Goal: Information Seeking & Learning: Learn about a topic

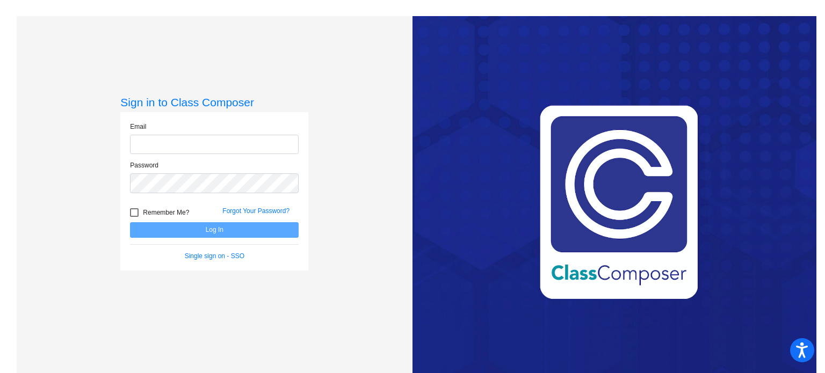
type input "[EMAIL_ADDRESS][DOMAIN_NAME]"
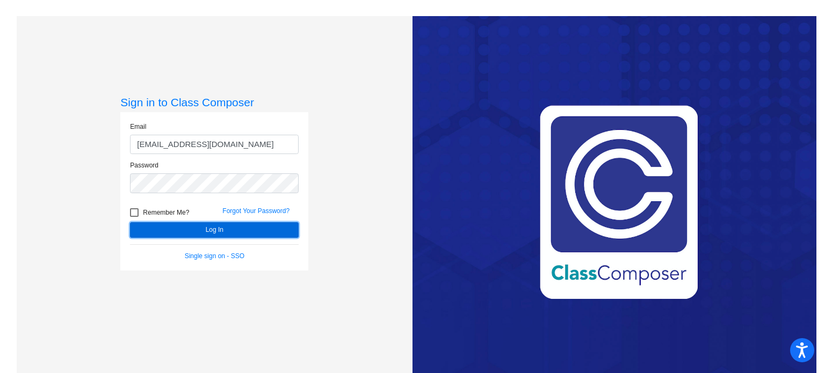
click at [205, 230] on button "Log In" at bounding box center [214, 230] width 169 height 16
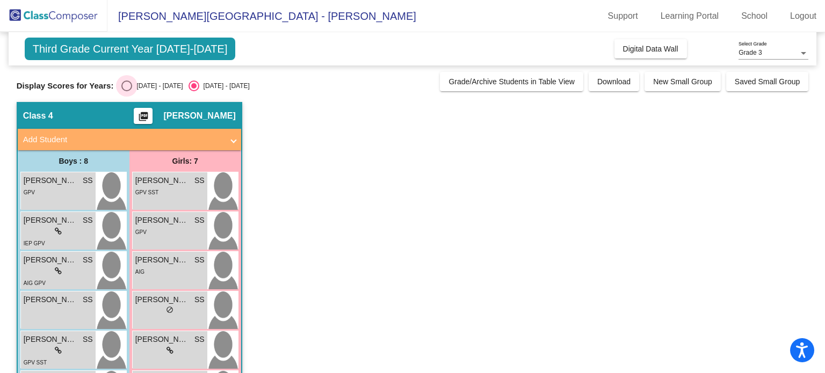
click at [127, 86] on div "Select an option" at bounding box center [126, 86] width 11 height 11
click at [127, 91] on input "[DATE] - [DATE]" at bounding box center [126, 91] width 1 height 1
radio input "true"
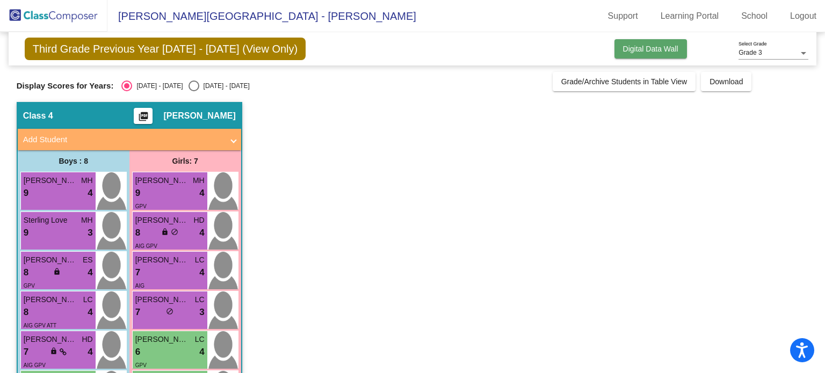
click at [636, 45] on span "Digital Data Wall" at bounding box center [650, 49] width 55 height 9
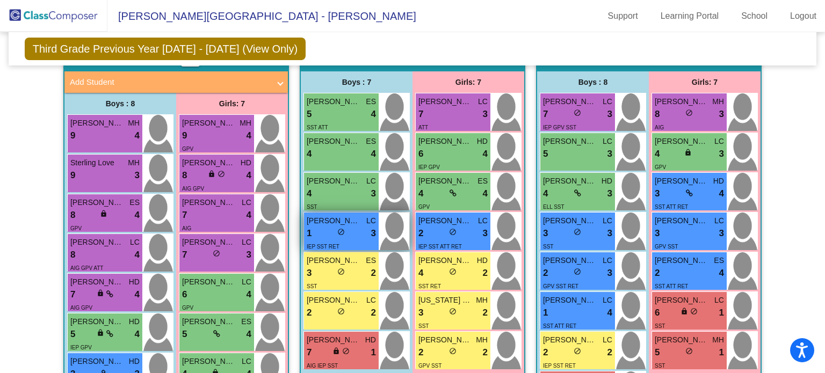
scroll to position [680, 0]
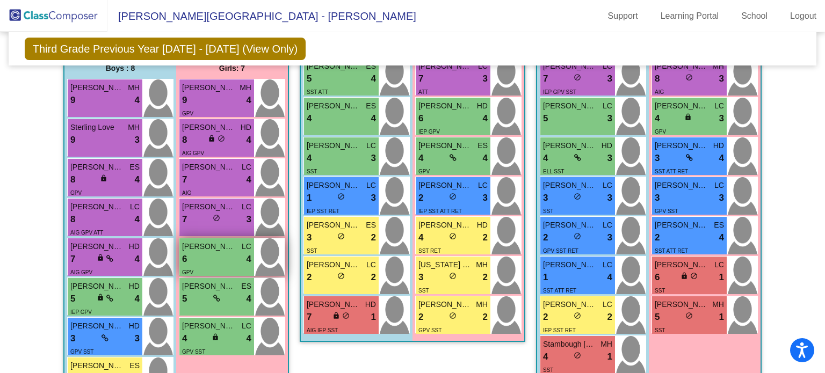
click at [210, 252] on div "6 lock do_not_disturb_alt 4" at bounding box center [216, 259] width 69 height 14
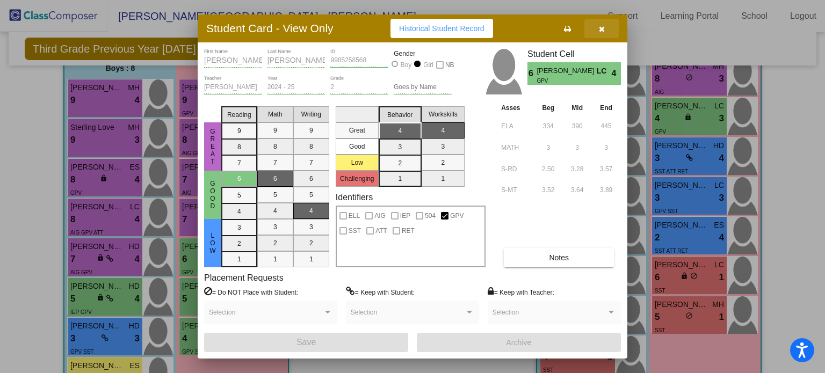
click at [600, 28] on icon "button" at bounding box center [602, 29] width 6 height 8
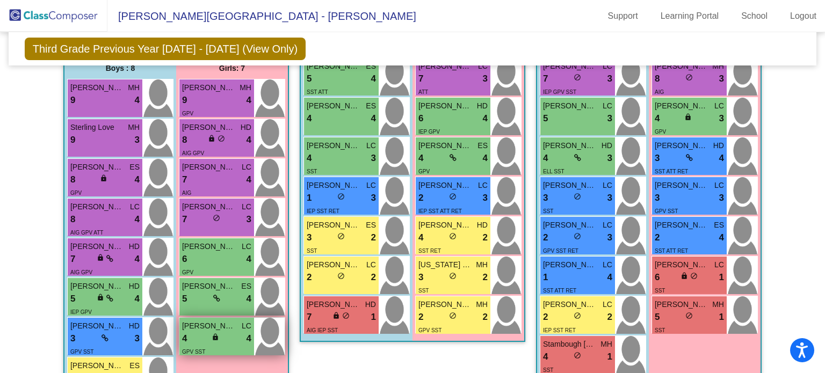
click at [217, 334] on div "lock do_not_disturb_alt" at bounding box center [217, 338] width 10 height 11
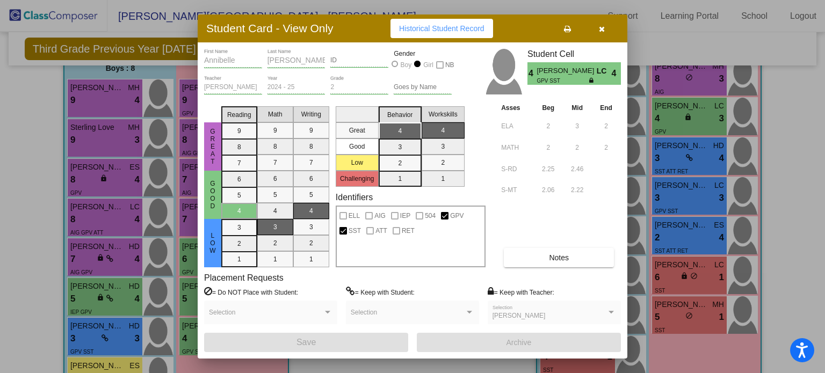
click at [603, 30] on icon "button" at bounding box center [602, 29] width 6 height 8
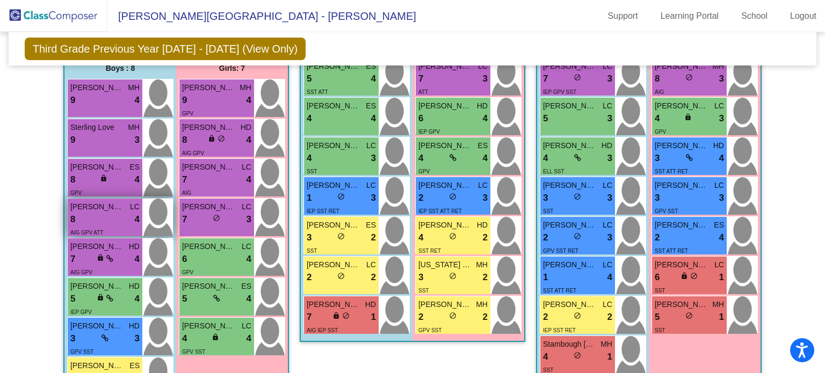
click at [121, 214] on div "8 lock do_not_disturb_alt 4" at bounding box center [104, 220] width 69 height 14
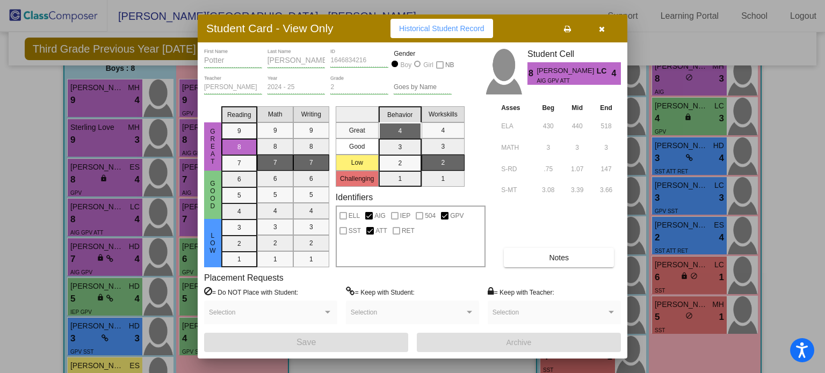
click at [599, 27] on icon "button" at bounding box center [602, 29] width 6 height 8
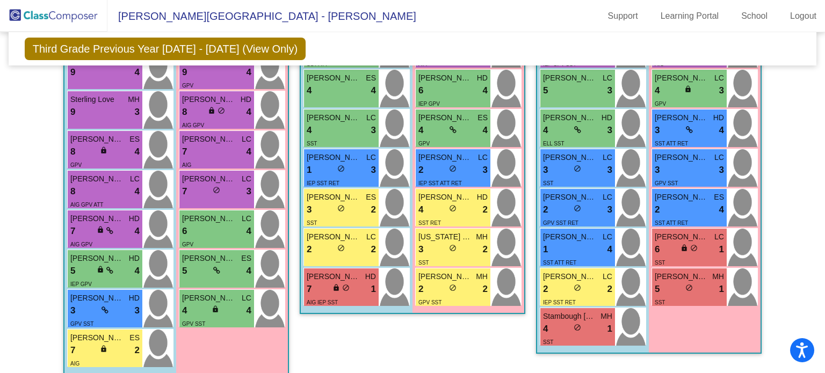
scroll to position [716, 0]
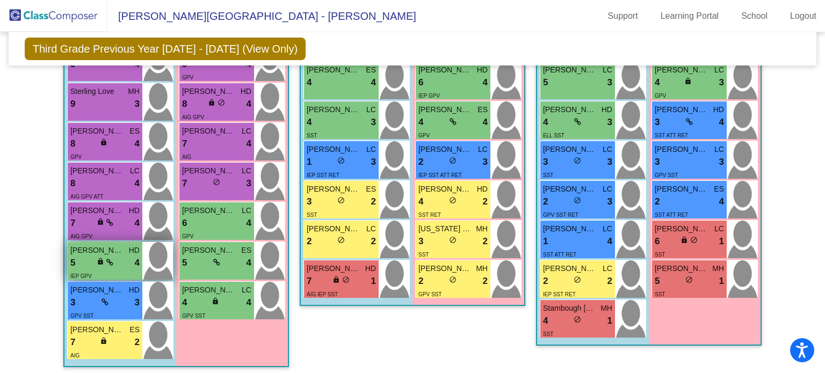
click at [87, 256] on div "5 lock do_not_disturb_alt 4" at bounding box center [104, 263] width 69 height 14
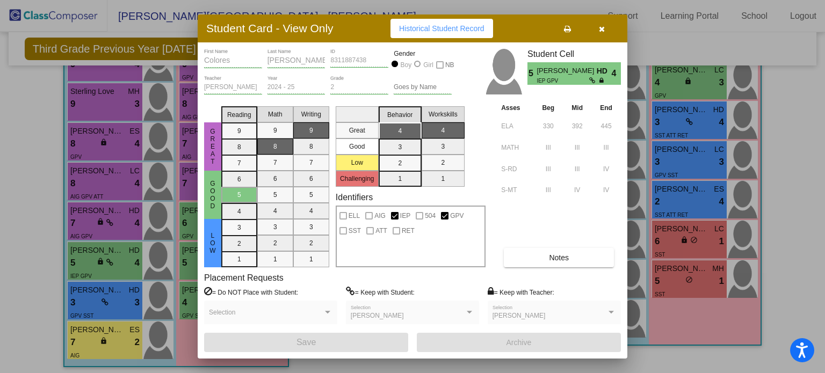
click at [604, 29] on button "button" at bounding box center [601, 28] width 34 height 19
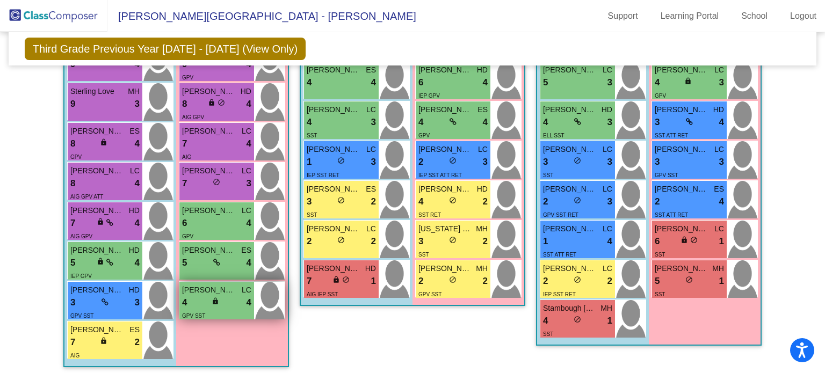
scroll to position [680, 0]
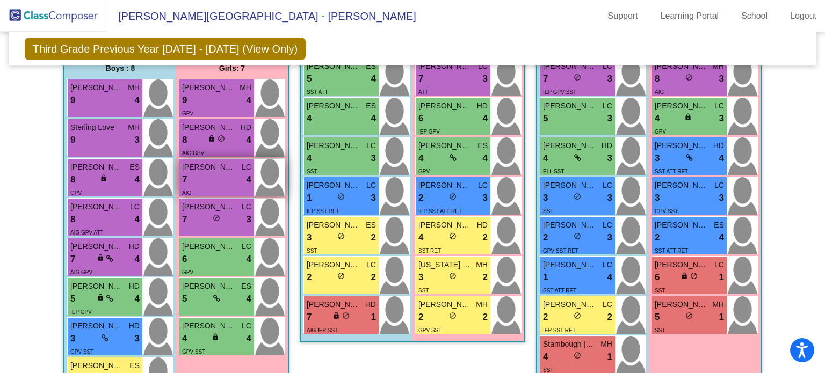
click at [220, 187] on div "AIG" at bounding box center [216, 192] width 69 height 11
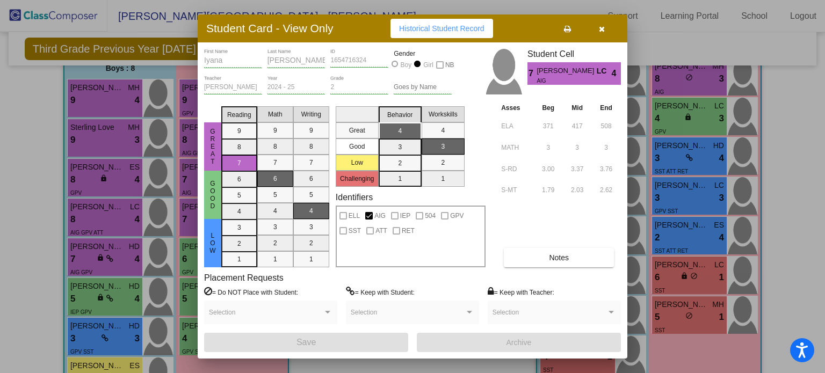
click at [601, 26] on icon "button" at bounding box center [602, 29] width 6 height 8
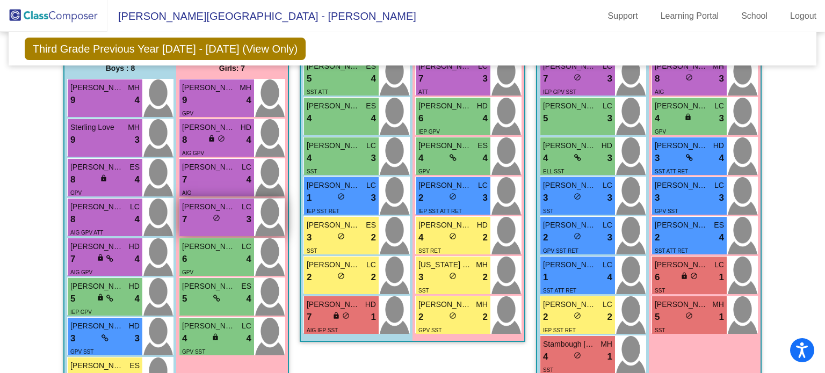
click at [208, 210] on span "[PERSON_NAME]" at bounding box center [209, 206] width 54 height 11
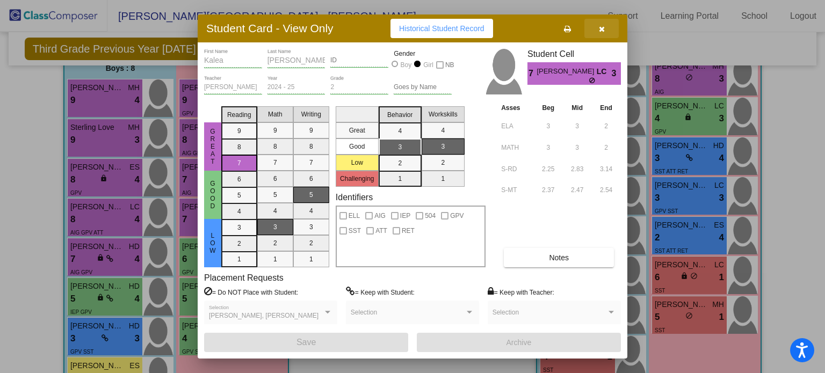
click at [601, 27] on icon "button" at bounding box center [602, 29] width 6 height 8
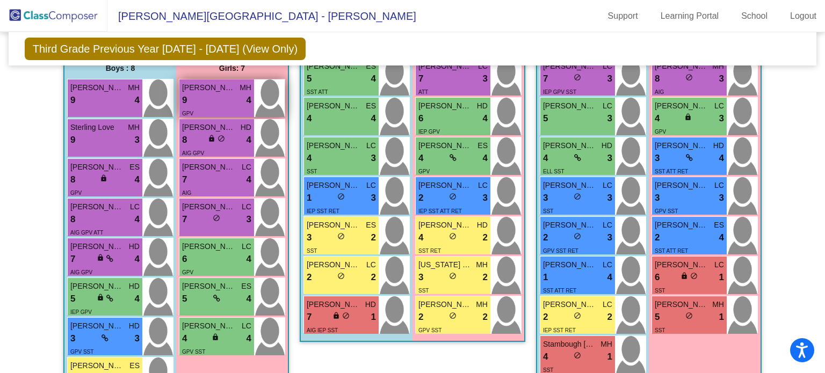
click at [208, 96] on div "9 lock do_not_disturb_alt 4" at bounding box center [216, 100] width 69 height 14
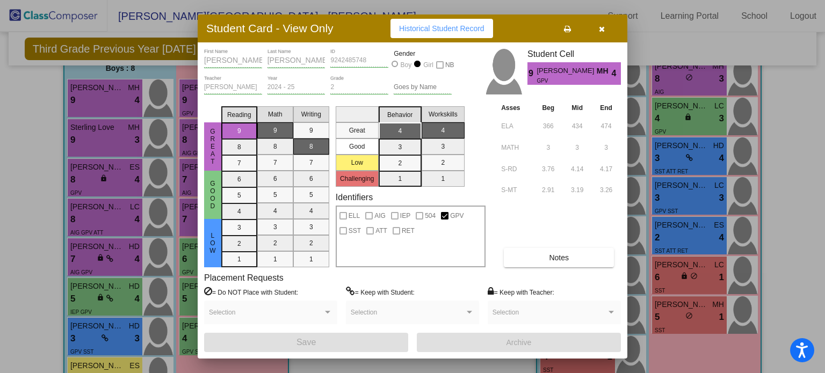
click at [603, 27] on icon "button" at bounding box center [602, 29] width 6 height 8
